Goal: Information Seeking & Learning: Learn about a topic

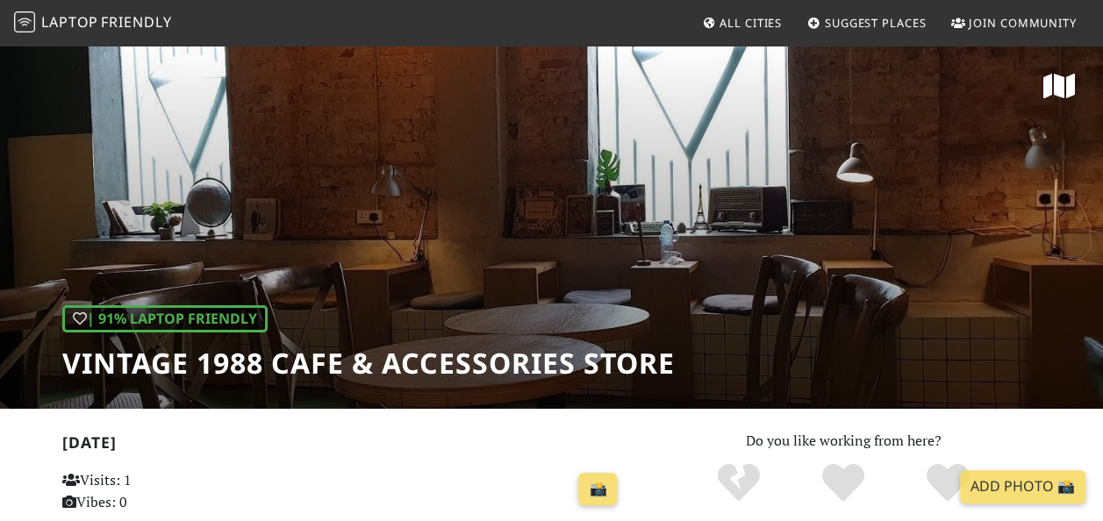
click at [1057, 96] on icon at bounding box center [1060, 86] width 32 height 28
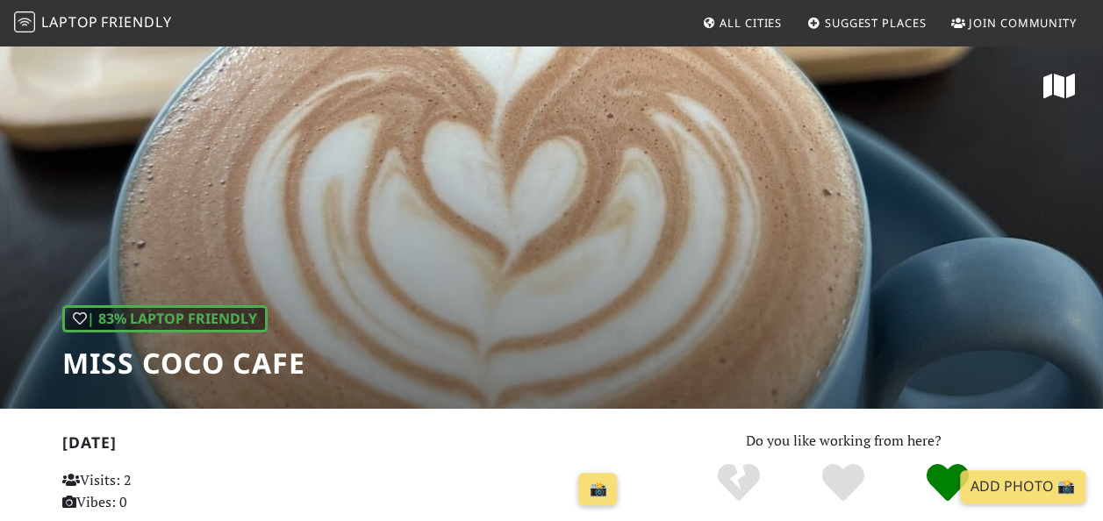
click at [1063, 78] on icon at bounding box center [1060, 86] width 32 height 28
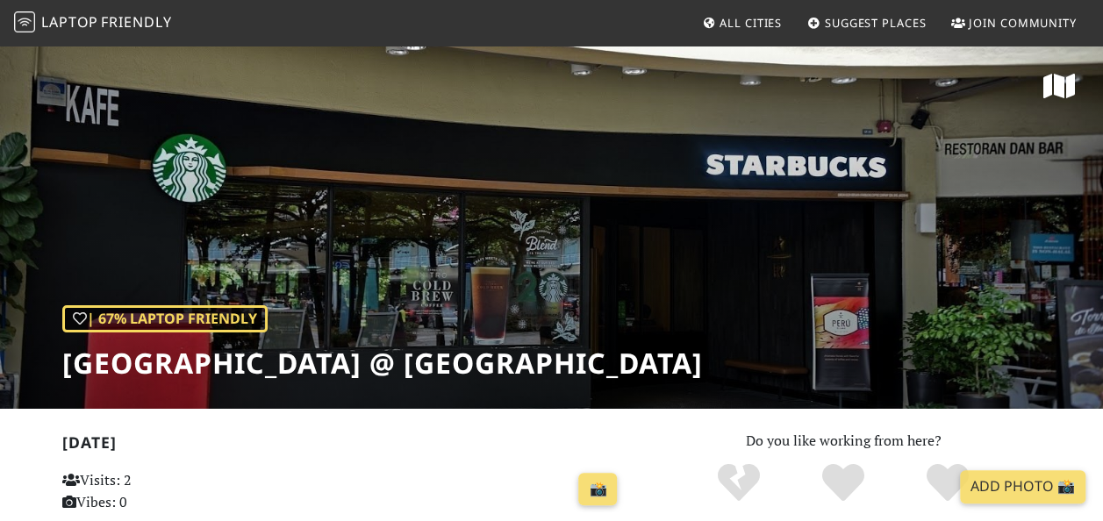
click at [1048, 83] on icon at bounding box center [1060, 86] width 32 height 28
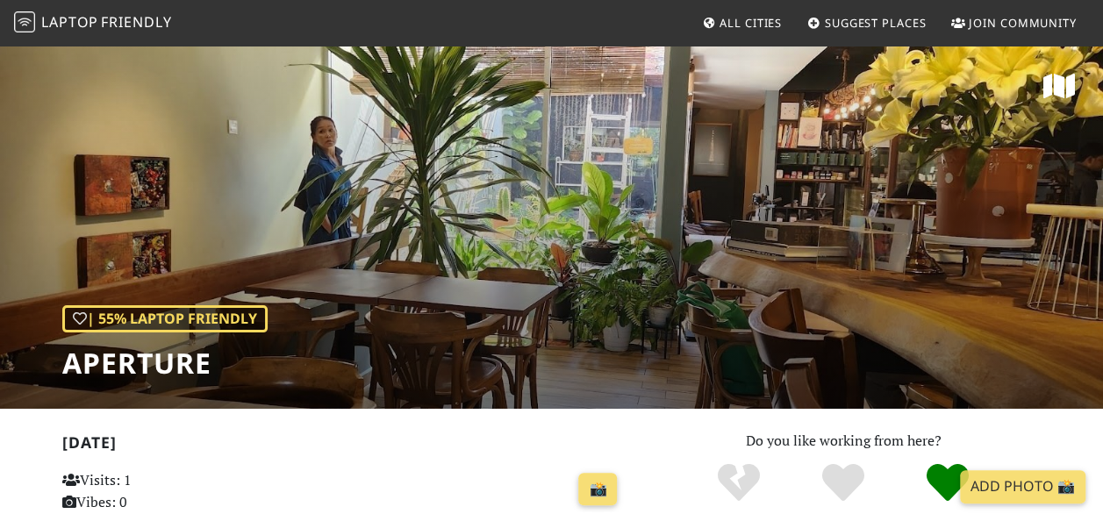
click at [1062, 79] on icon at bounding box center [1060, 86] width 32 height 28
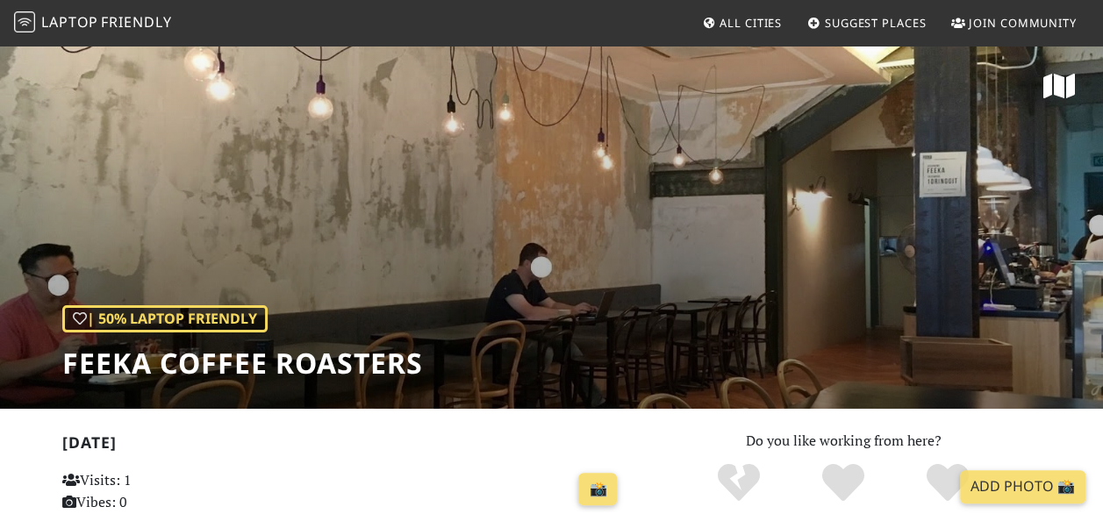
click at [1059, 81] on icon at bounding box center [1060, 86] width 32 height 28
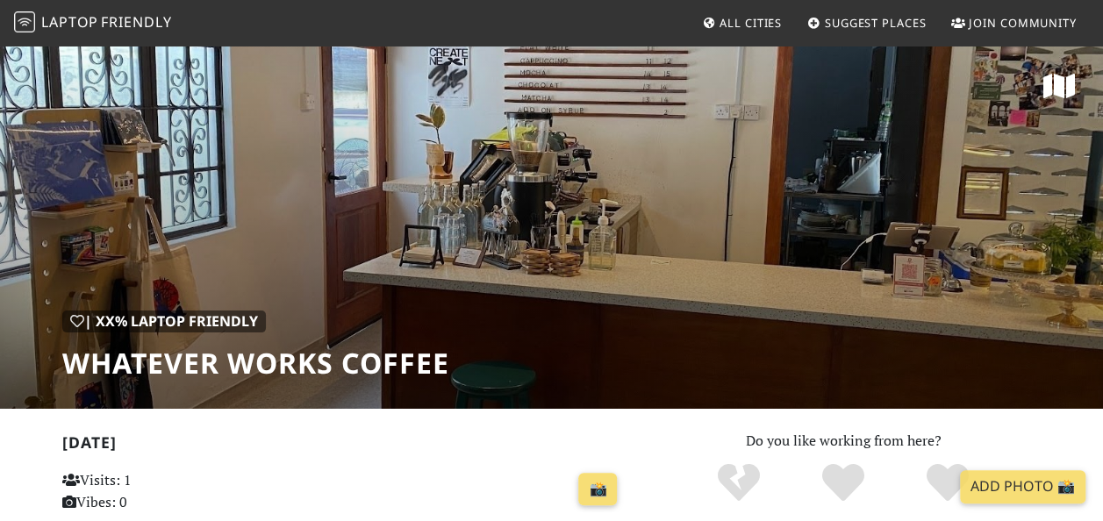
click at [1057, 78] on icon at bounding box center [1060, 86] width 32 height 28
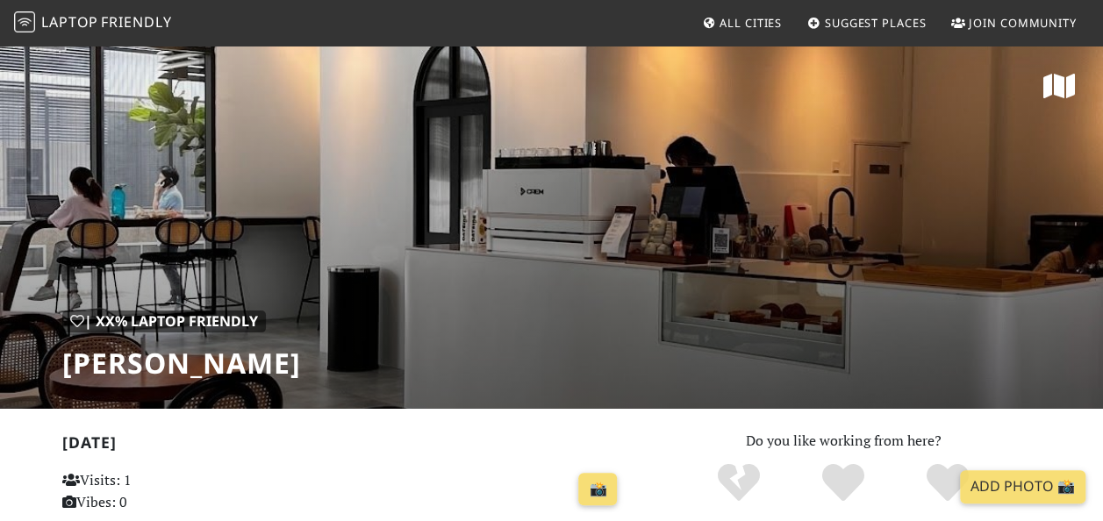
click at [1059, 77] on icon at bounding box center [1060, 86] width 32 height 28
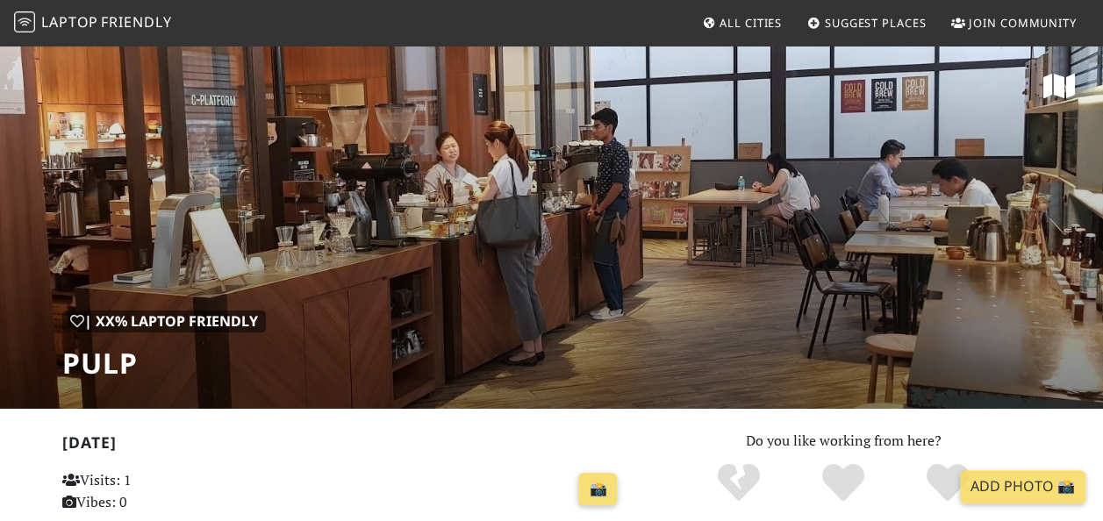
click at [1052, 80] on icon at bounding box center [1060, 86] width 32 height 28
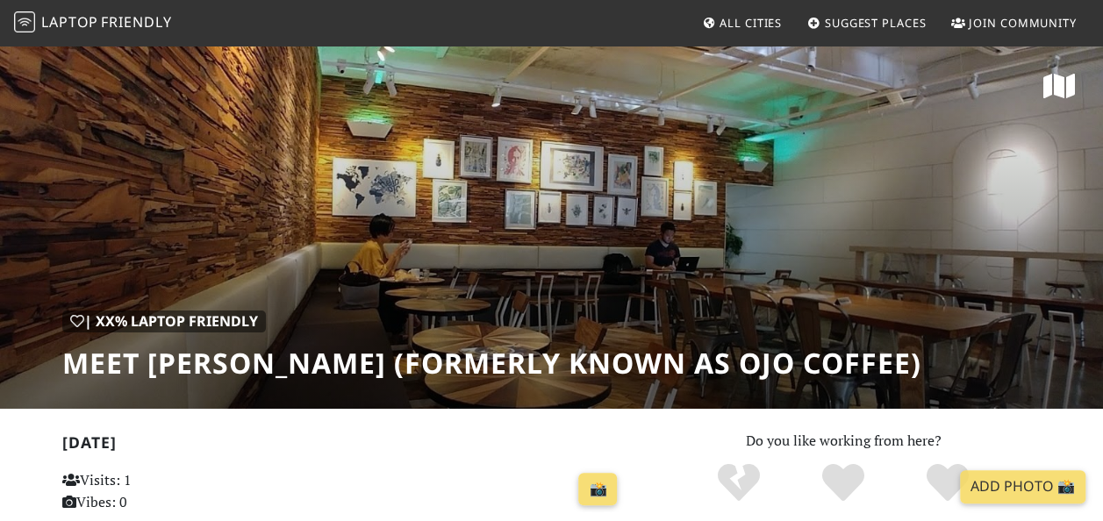
click at [1054, 86] on icon at bounding box center [1060, 86] width 32 height 28
